Goal: Find specific page/section: Find specific page/section

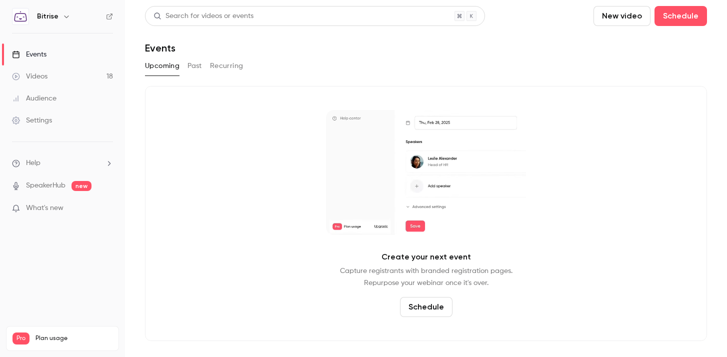
click at [74, 53] on link "Events" at bounding box center [62, 55] width 125 height 22
click at [71, 78] on link "Videos 18" at bounding box center [62, 77] width 125 height 22
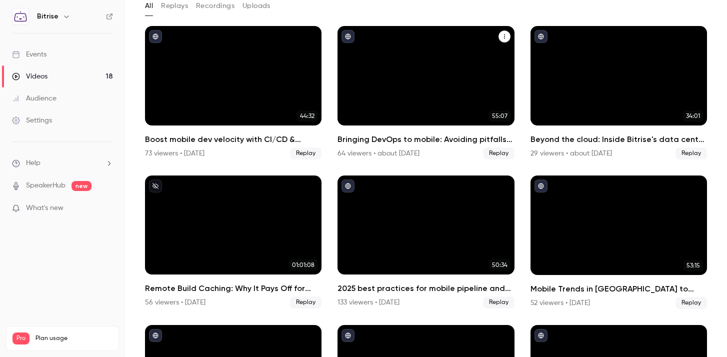
scroll to position [59, 0]
